Goal: Information Seeking & Learning: Learn about a topic

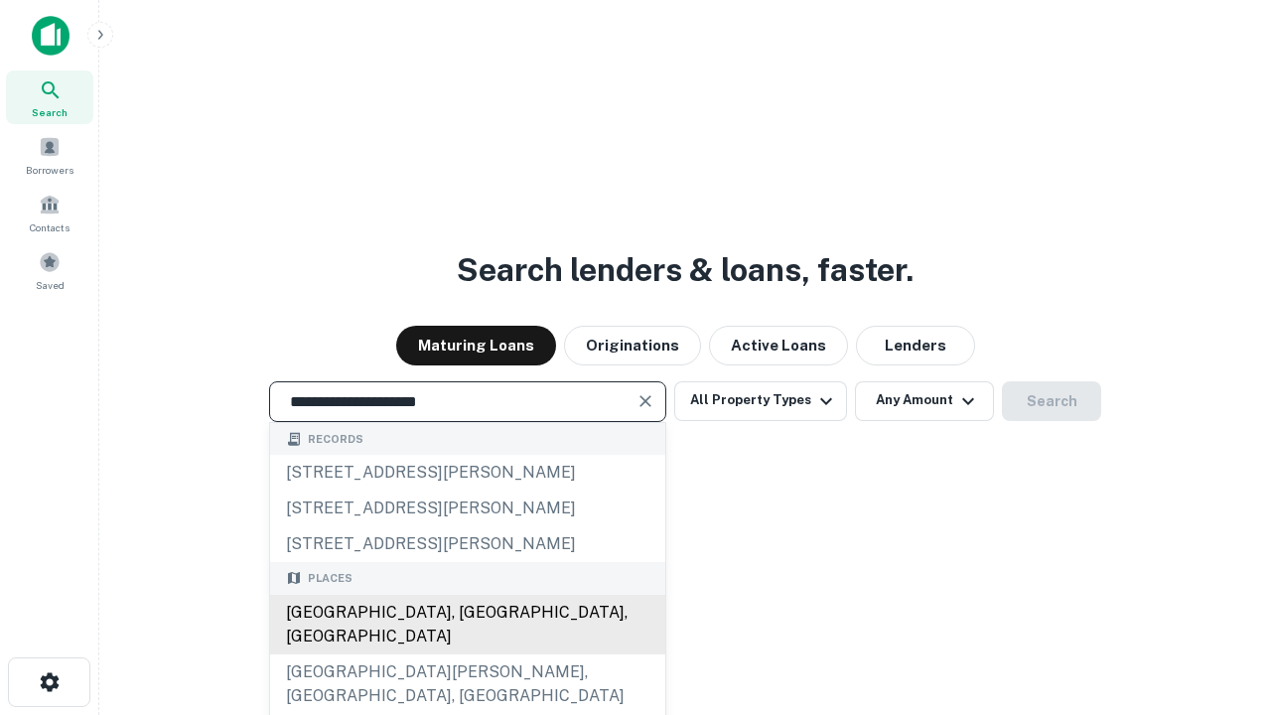
click at [467, 655] on div "[GEOGRAPHIC_DATA], [GEOGRAPHIC_DATA], [GEOGRAPHIC_DATA]" at bounding box center [467, 625] width 395 height 60
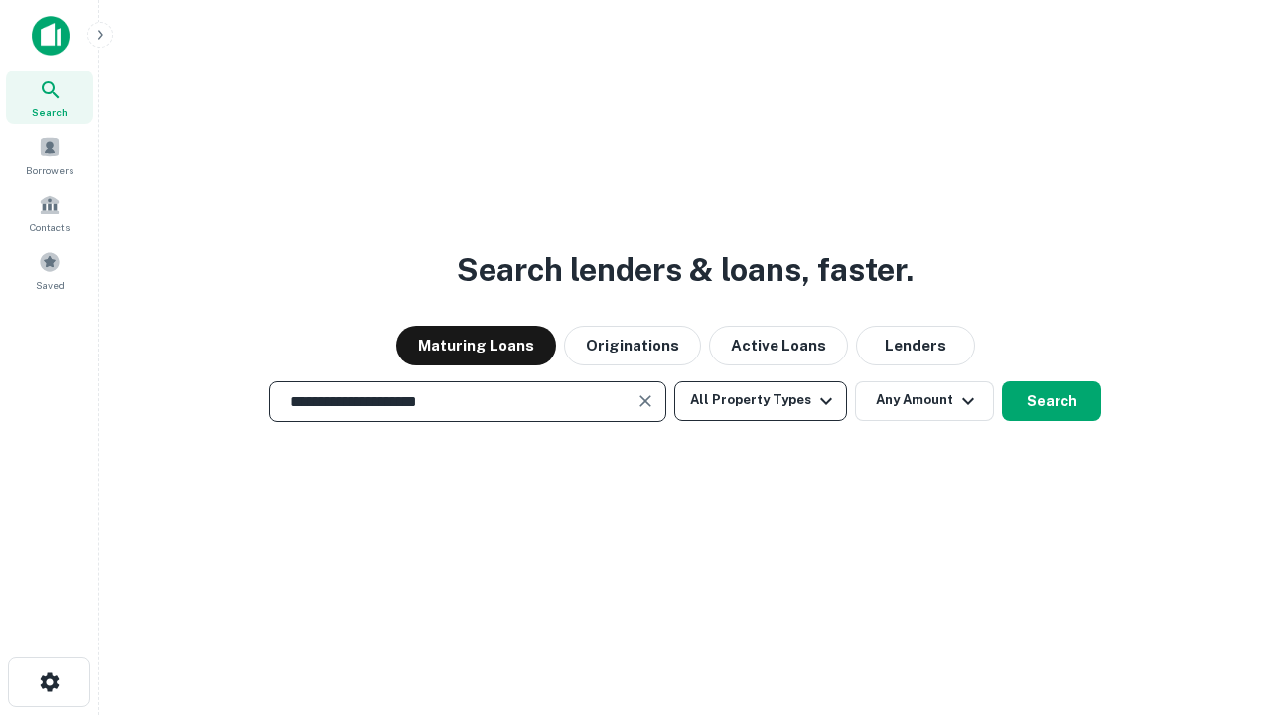
type input "**********"
click at [761, 400] on button "All Property Types" at bounding box center [760, 401] width 173 height 40
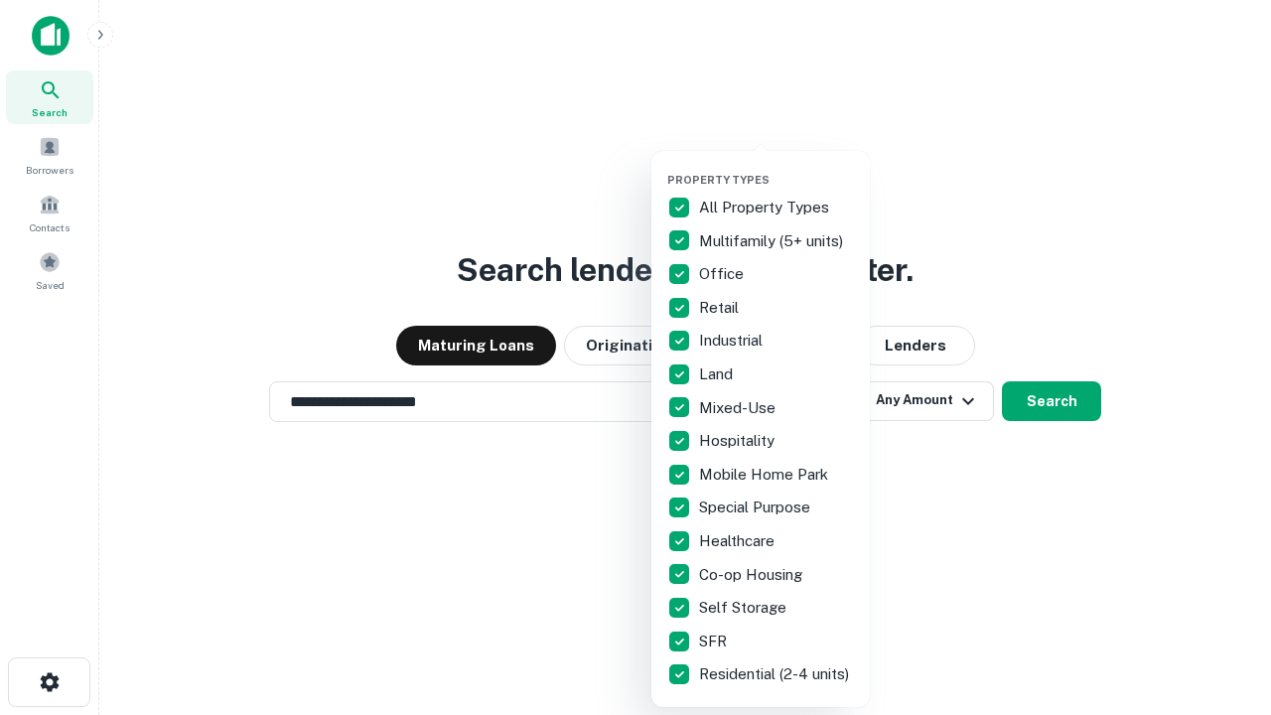
click at [777, 167] on button "button" at bounding box center [776, 167] width 219 height 1
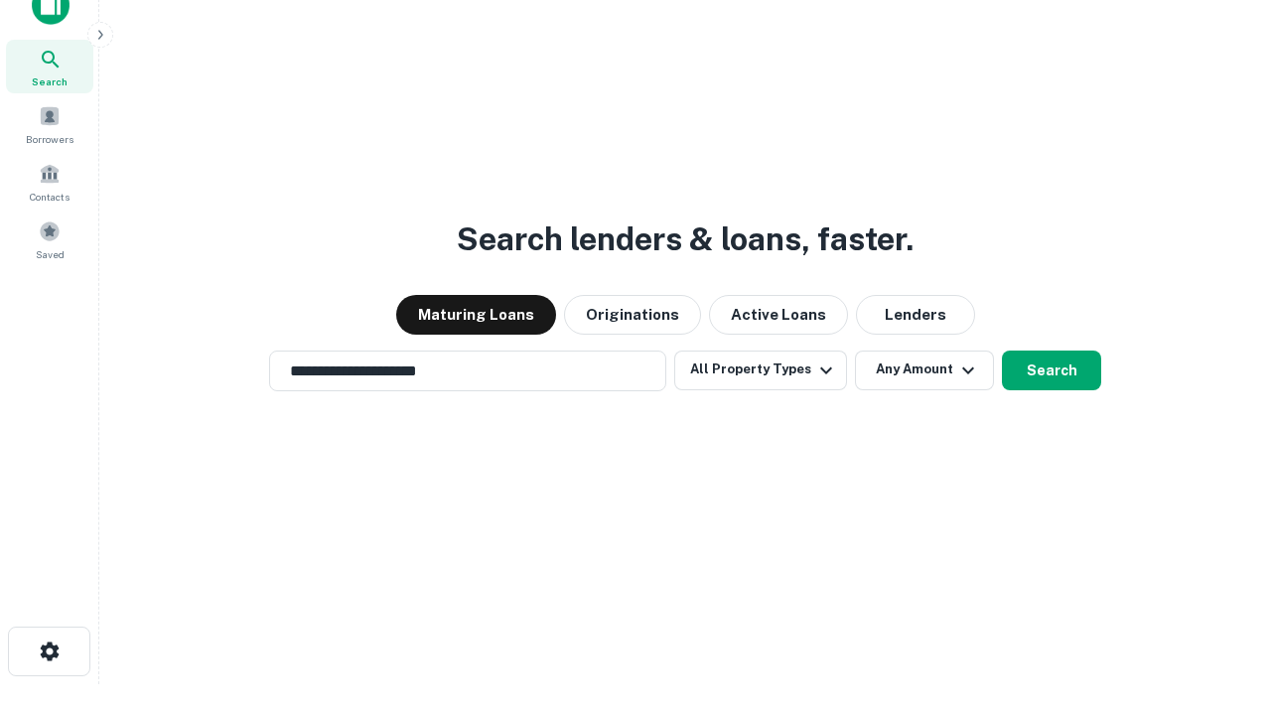
scroll to position [12, 239]
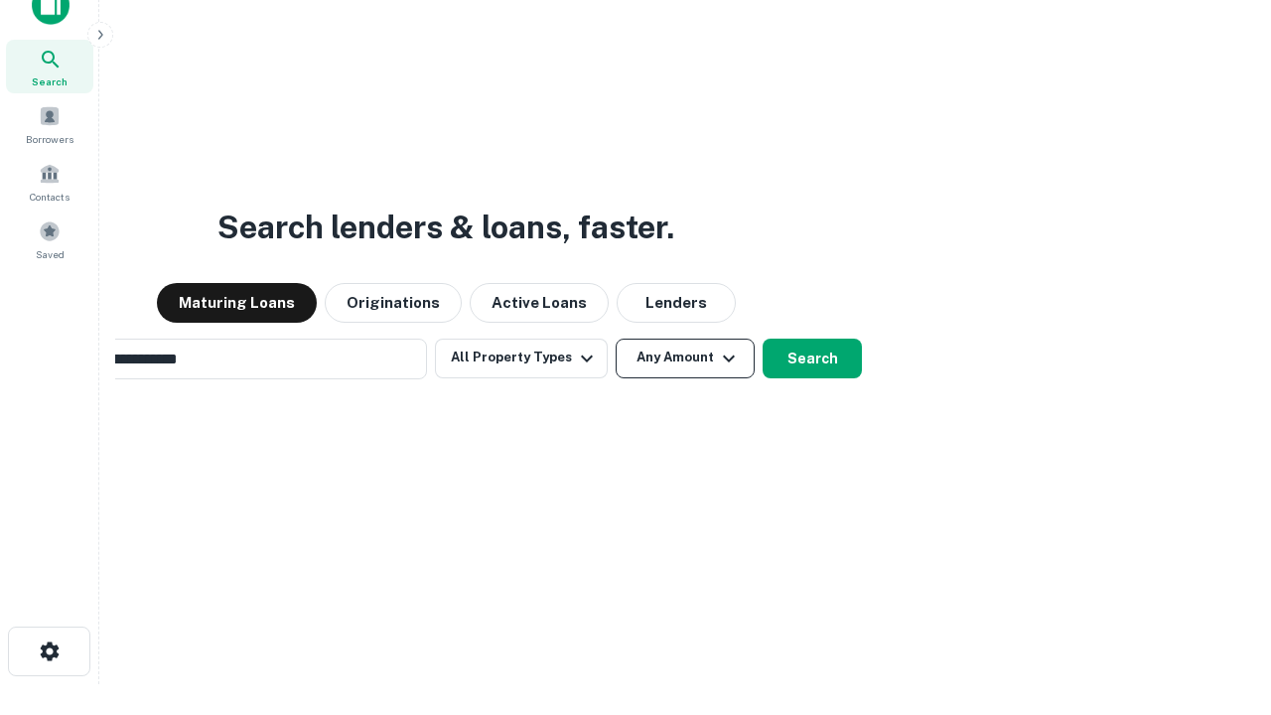
click at [616, 339] on button "Any Amount" at bounding box center [685, 359] width 139 height 40
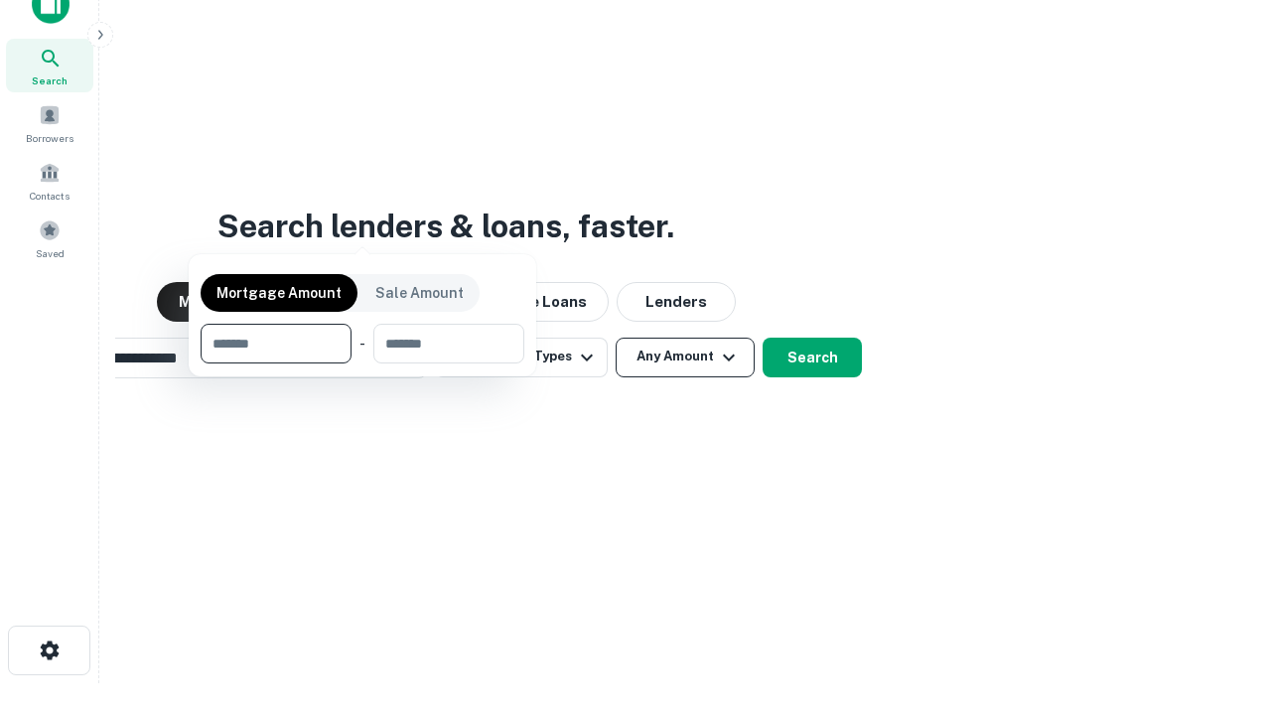
scroll to position [143, 562]
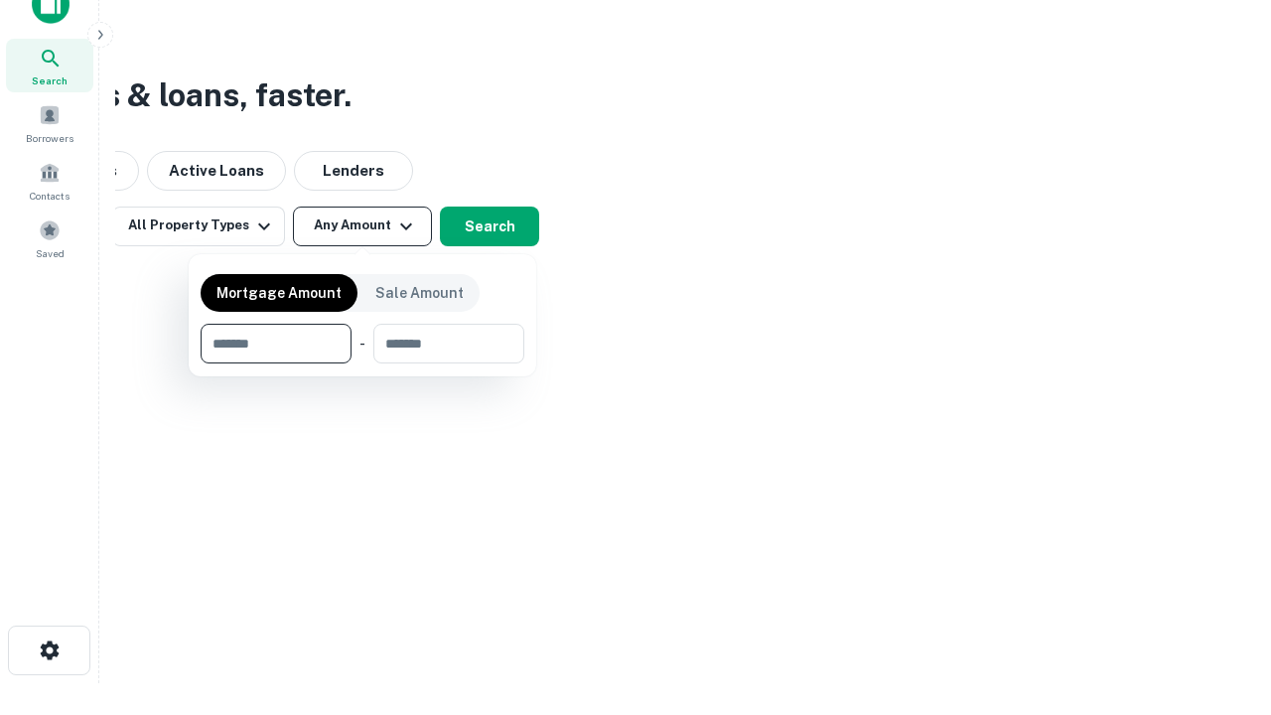
type input "*******"
click at [363, 364] on button "button" at bounding box center [363, 364] width 324 height 1
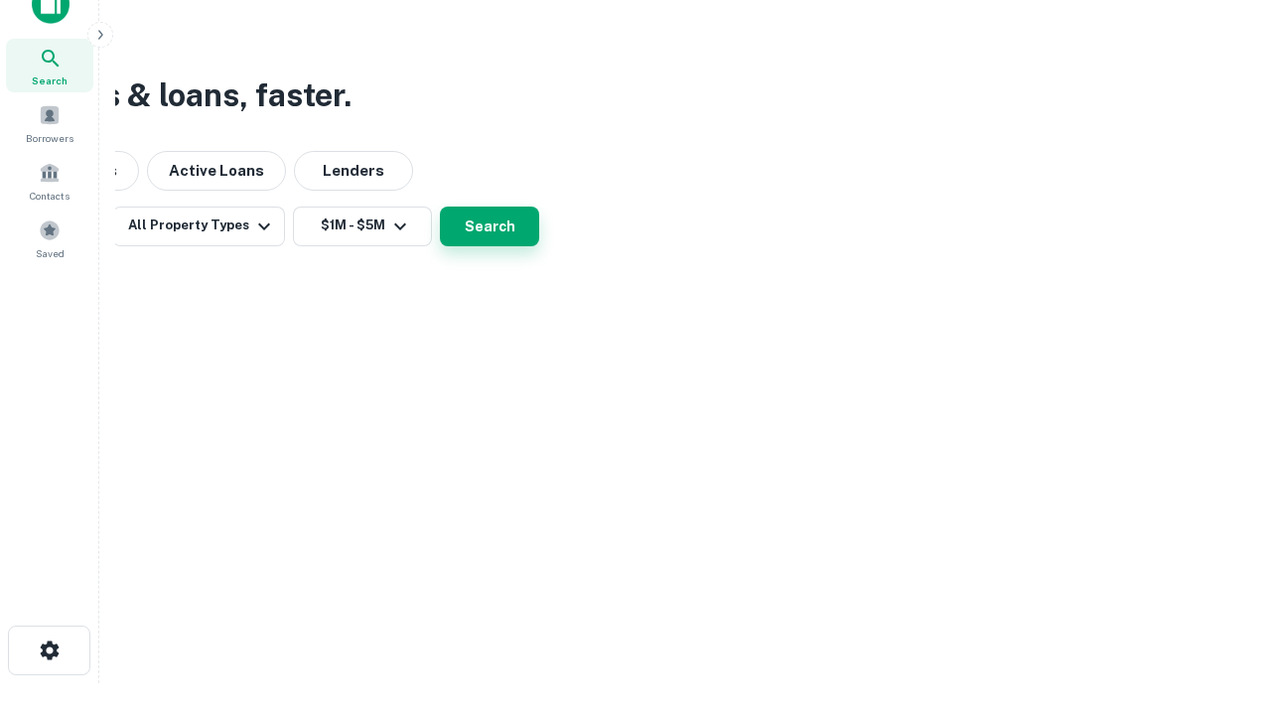
click at [539, 246] on button "Search" at bounding box center [489, 227] width 99 height 40
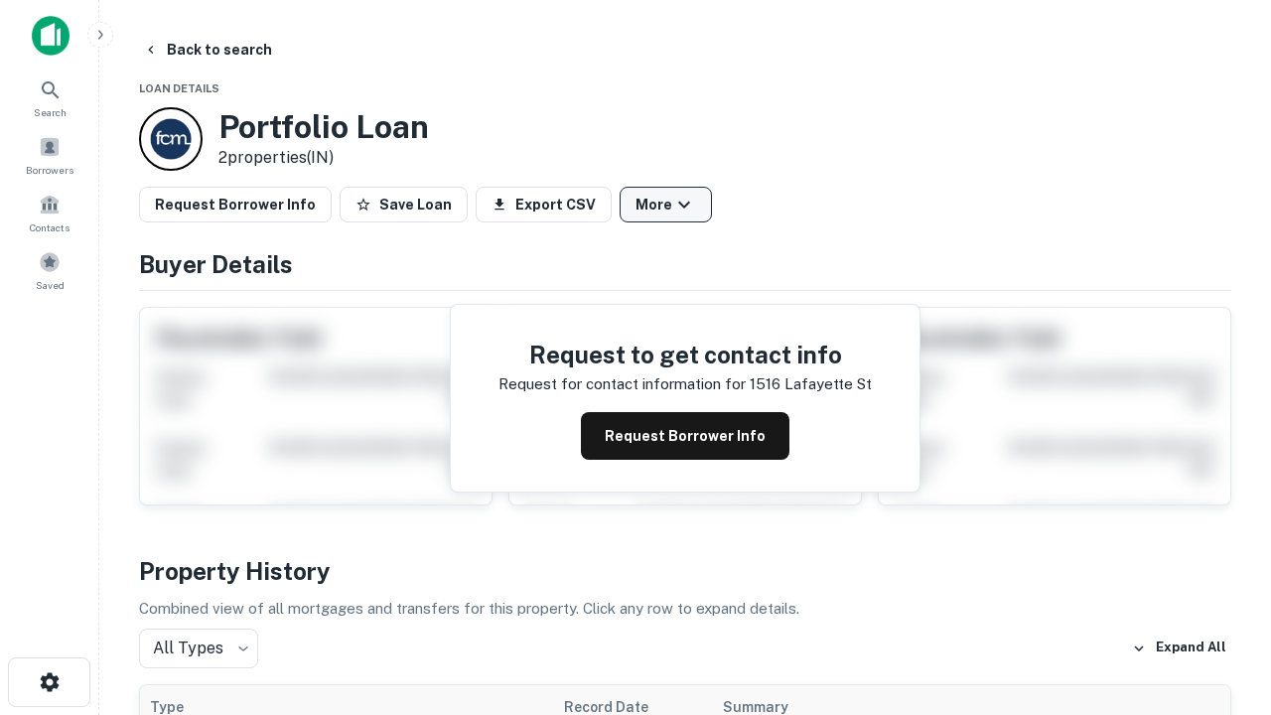
click at [665, 205] on button "More" at bounding box center [666, 205] width 92 height 36
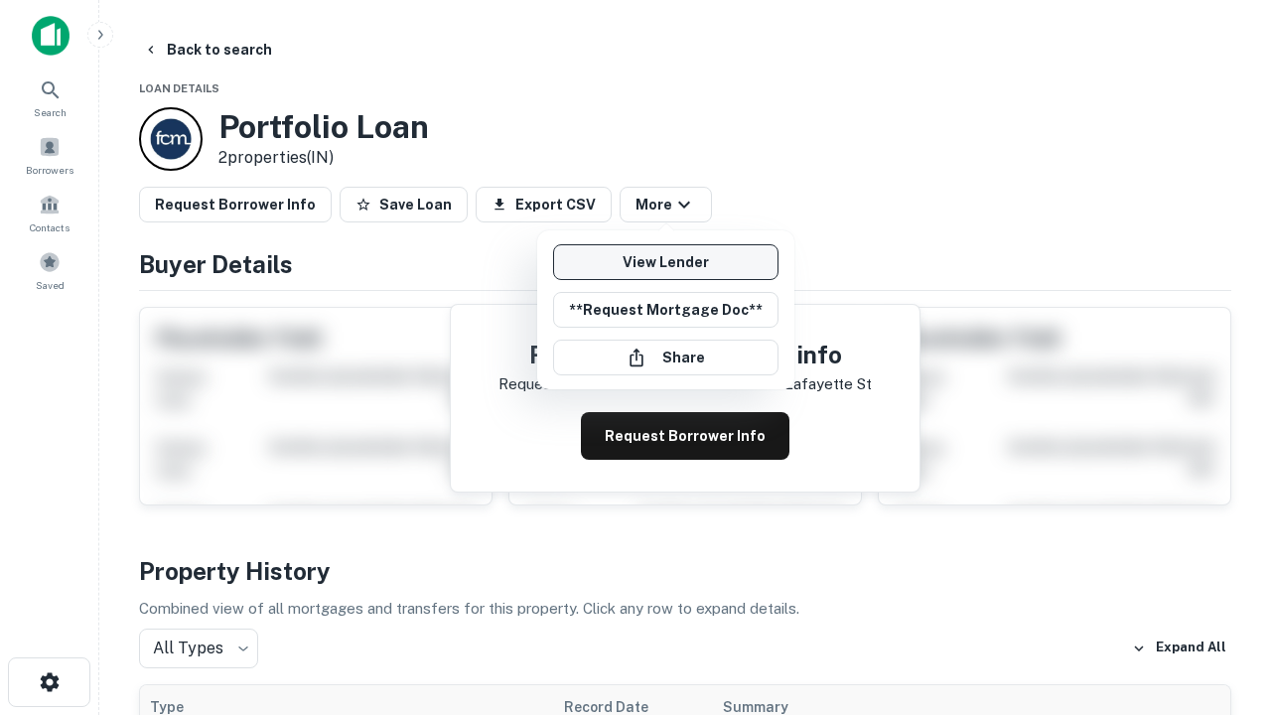
click at [665, 262] on link "View Lender" at bounding box center [665, 262] width 225 height 36
